Goal: Information Seeking & Learning: Learn about a topic

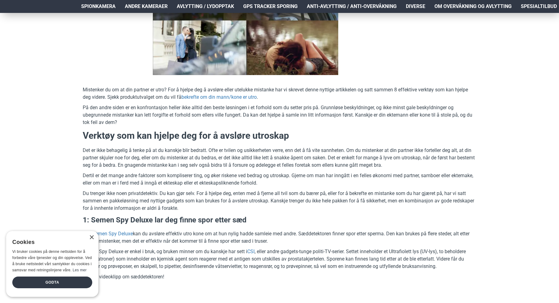
scroll to position [154, 0]
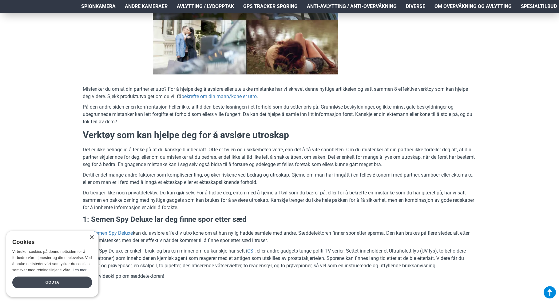
click at [65, 285] on div "Godta" at bounding box center [52, 282] width 80 height 12
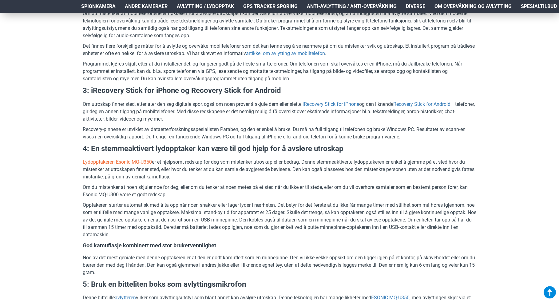
scroll to position [707, 0]
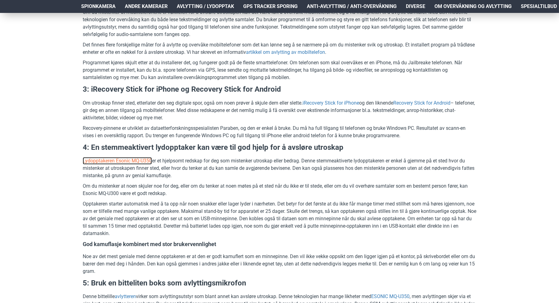
click at [139, 157] on link "Lydopptakeren Esonic MQ-U350" at bounding box center [117, 160] width 69 height 7
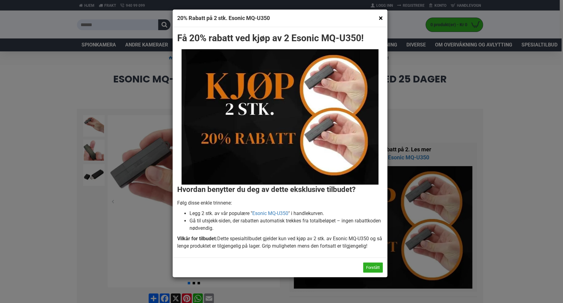
click at [380, 19] on button "×" at bounding box center [380, 18] width 4 height 8
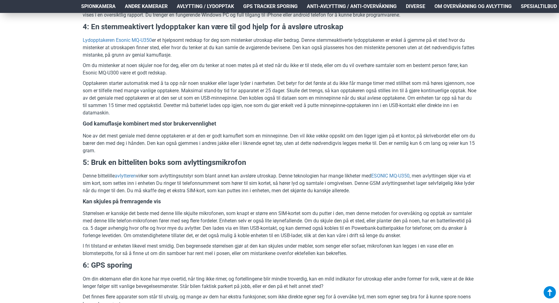
scroll to position [830, 0]
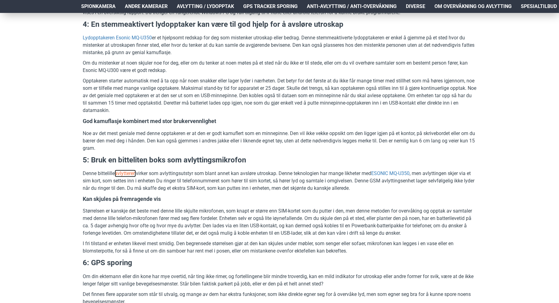
click at [126, 171] on link "avlytteren" at bounding box center [125, 173] width 21 height 7
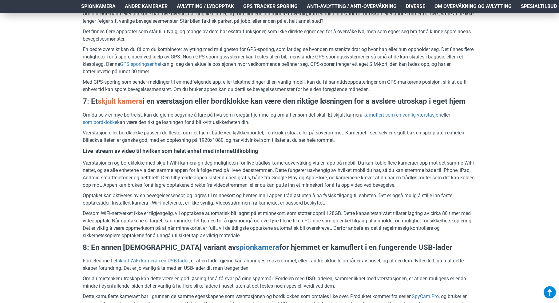
scroll to position [1107, 0]
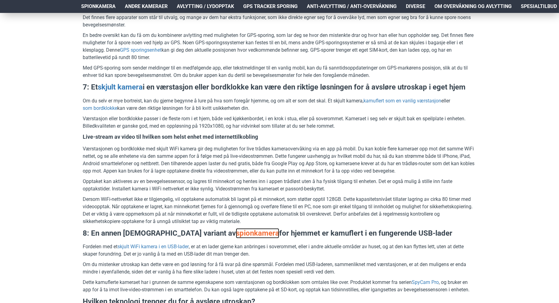
click at [236, 233] on link "spionkamera" at bounding box center [257, 233] width 43 height 10
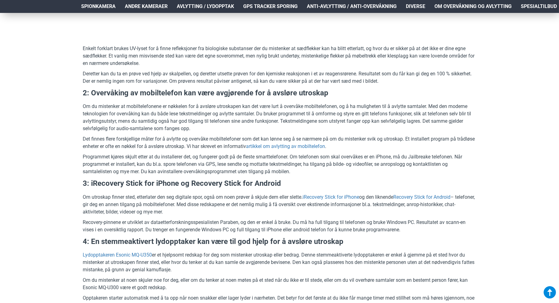
scroll to position [615, 0]
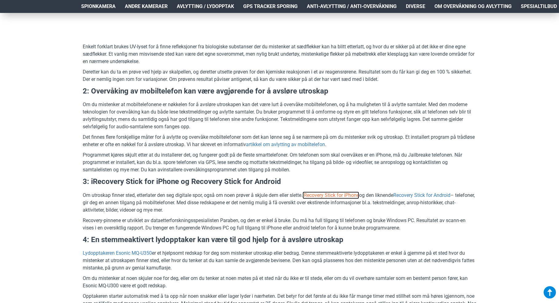
click at [338, 194] on link "iRecovery Stick for iPhone" at bounding box center [330, 195] width 57 height 7
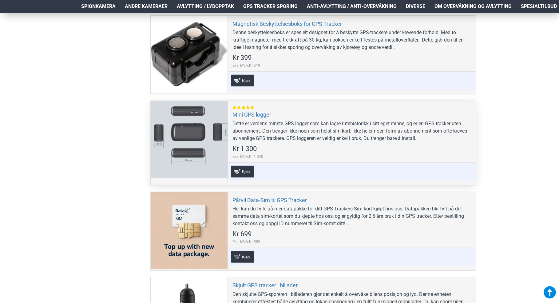
scroll to position [769, 0]
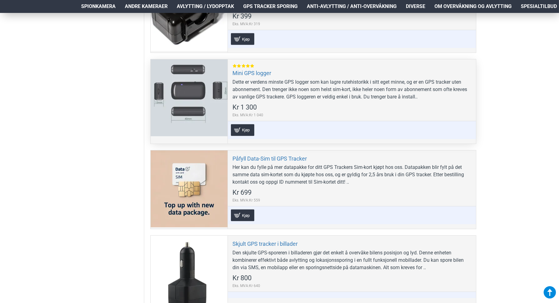
click at [202, 99] on div at bounding box center [189, 97] width 77 height 77
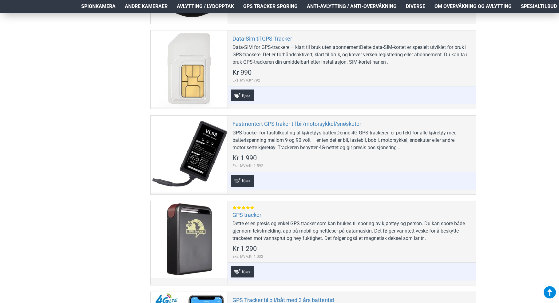
scroll to position [153, 0]
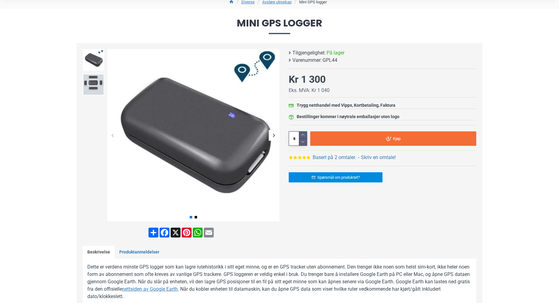
scroll to position [92, 0]
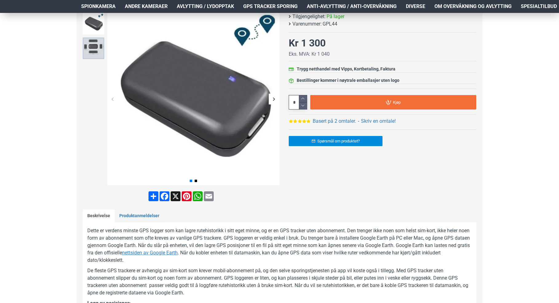
click at [90, 43] on img at bounding box center [94, 49] width 22 height 22
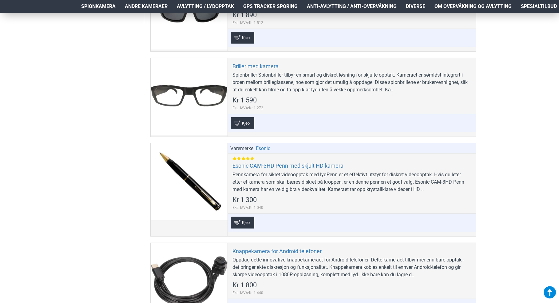
scroll to position [799, 0]
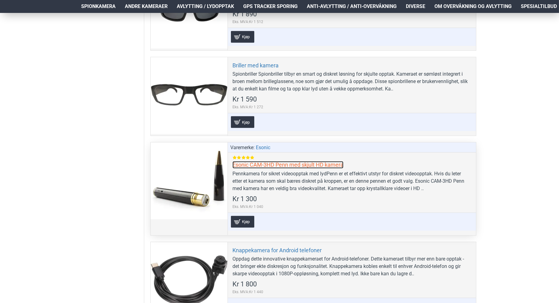
click at [278, 161] on link "Esonic CAM-3HD Penn med skjult HD kamera" at bounding box center [287, 164] width 111 height 7
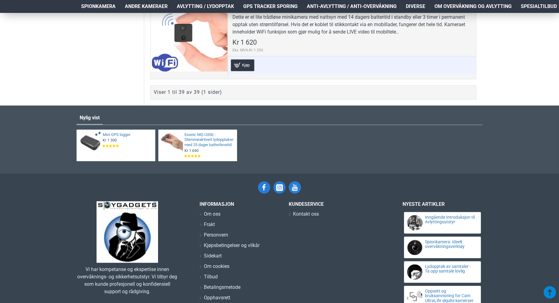
scroll to position [3812, 0]
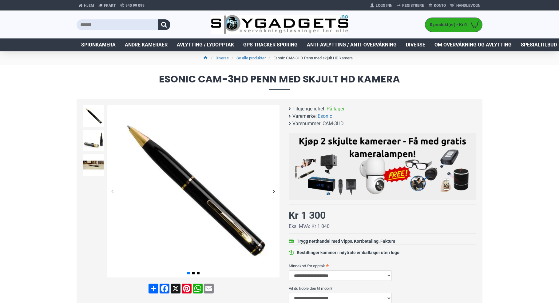
click at [273, 192] on div "Next slide" at bounding box center [274, 191] width 11 height 11
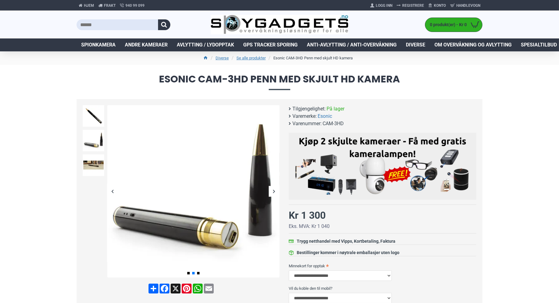
click at [273, 192] on div "Next slide" at bounding box center [274, 191] width 11 height 11
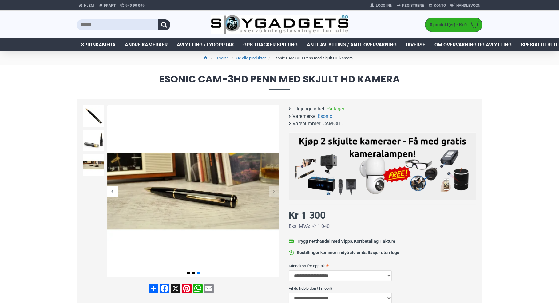
click at [273, 192] on div "Next slide" at bounding box center [274, 191] width 11 height 11
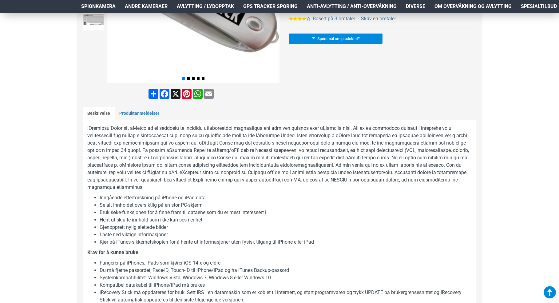
scroll to position [215, 0]
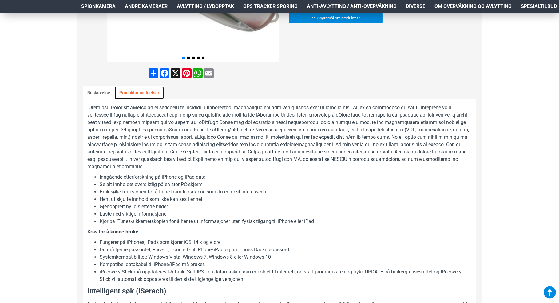
click at [148, 90] on link "Produktanmeldelser" at bounding box center [139, 92] width 49 height 13
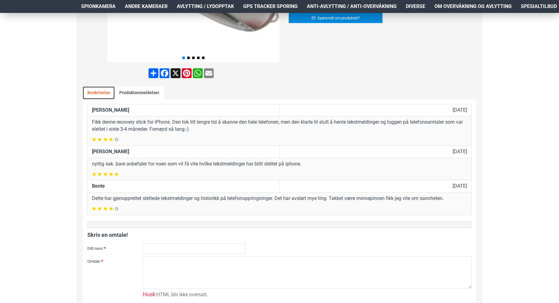
click at [95, 94] on link "Beskrivelse" at bounding box center [99, 92] width 32 height 13
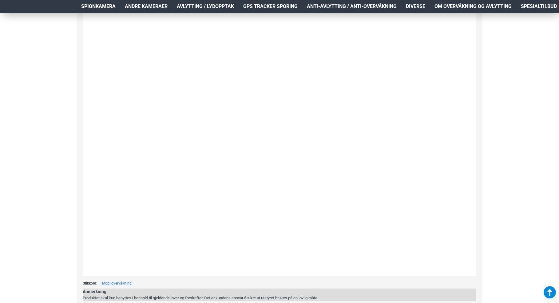
scroll to position [1107, 0]
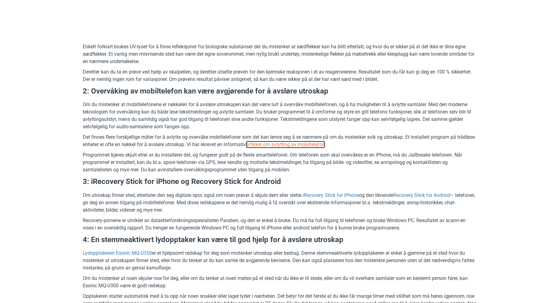
click at [319, 145] on link "artikkel om avlytting av mobiltelefon" at bounding box center [285, 144] width 79 height 7
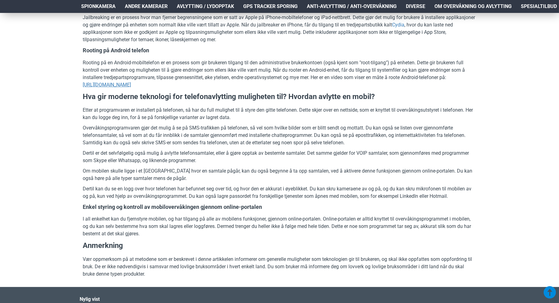
scroll to position [492, 0]
